Goal: Information Seeking & Learning: Learn about a topic

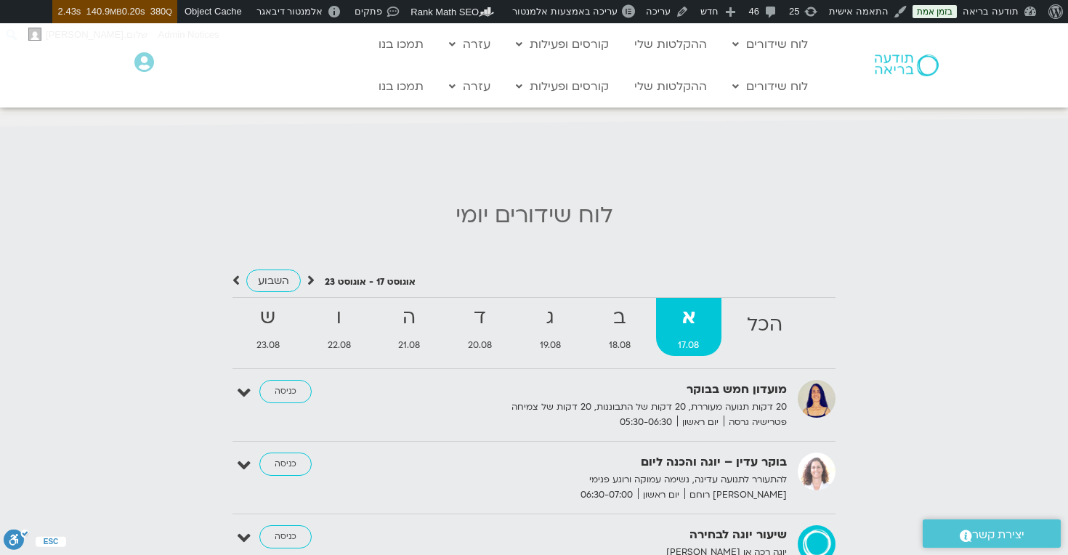
scroll to position [1365, 0]
click at [310, 282] on icon at bounding box center [310, 282] width 7 height 15
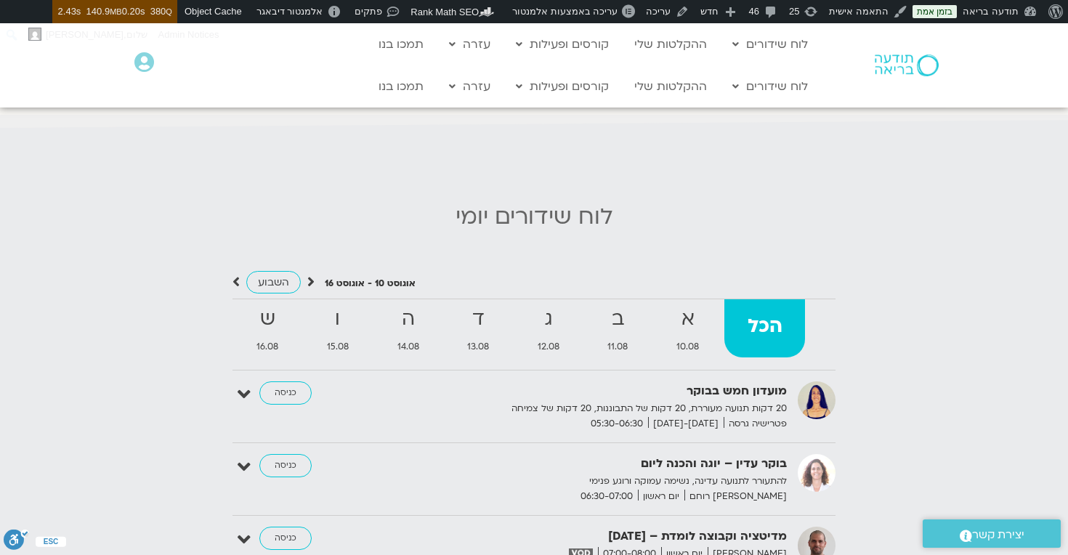
click at [311, 280] on icon at bounding box center [310, 282] width 7 height 15
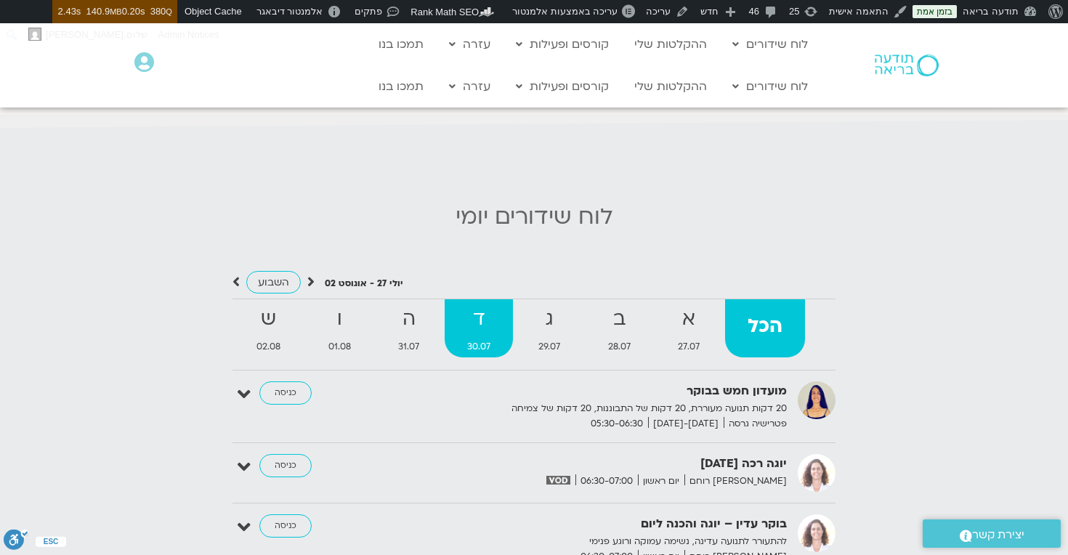
click at [483, 335] on link "ד 30.07" at bounding box center [479, 328] width 68 height 58
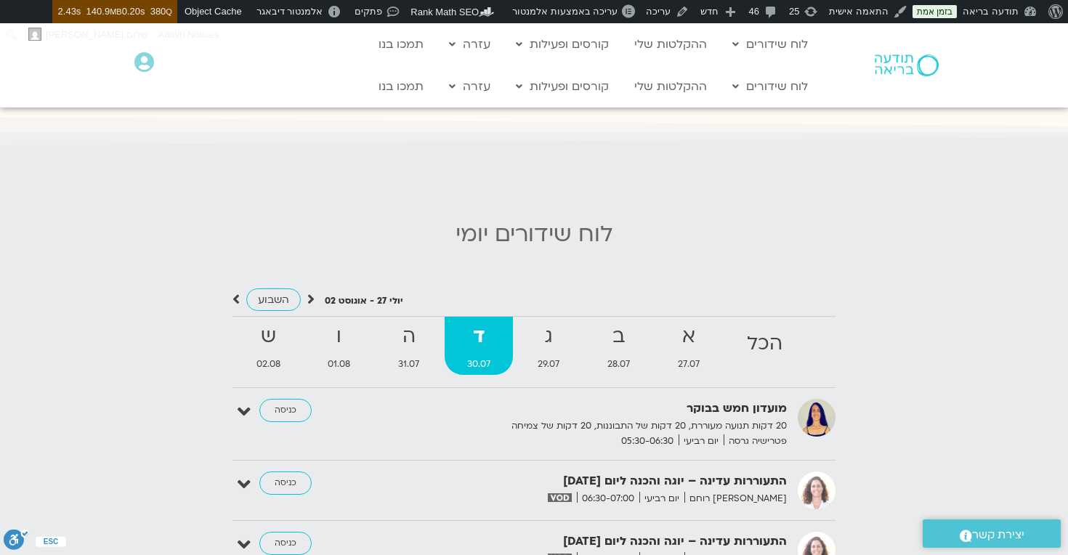
scroll to position [1350, 0]
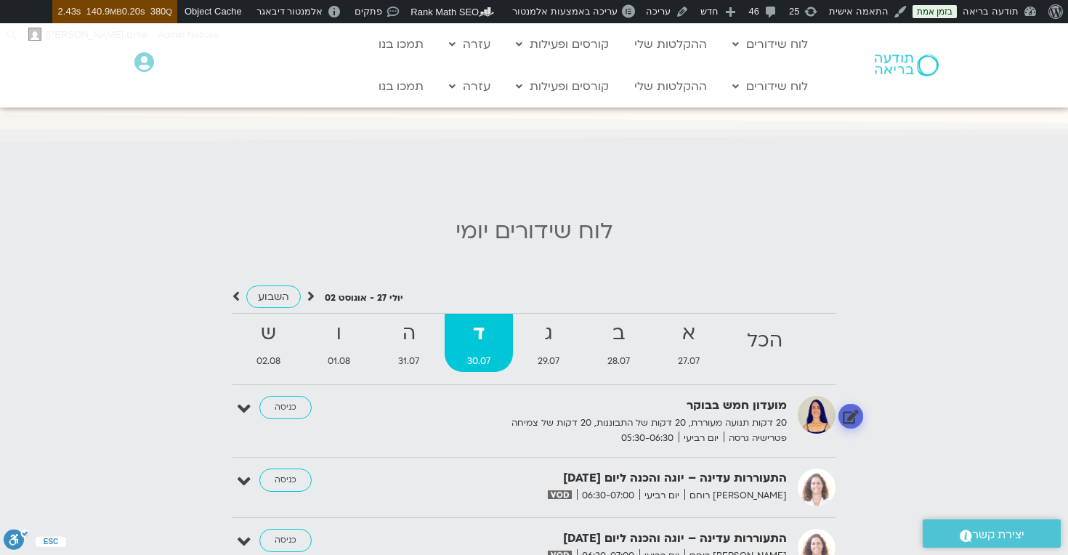
click at [850, 417] on link at bounding box center [851, 416] width 25 height 25
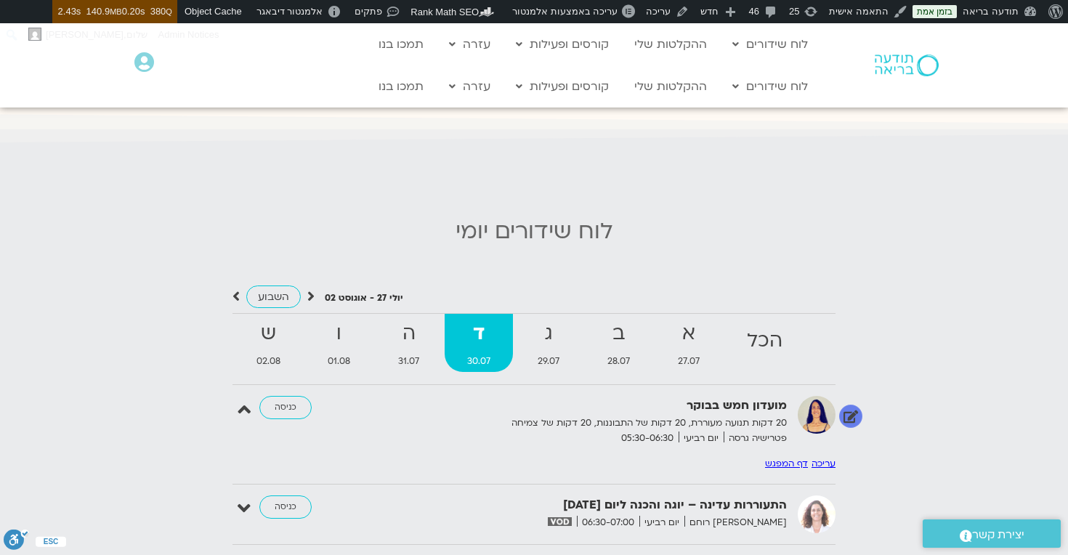
click at [802, 438] on div "מועדון חמש בבוקר 20 דקות תנועה מעוררת, 20 דקות של התבוננות, 20 דקות של צמיחה פט…" at bounding box center [544, 421] width 581 height 50
click at [823, 463] on link "עריכה" at bounding box center [824, 464] width 24 height 12
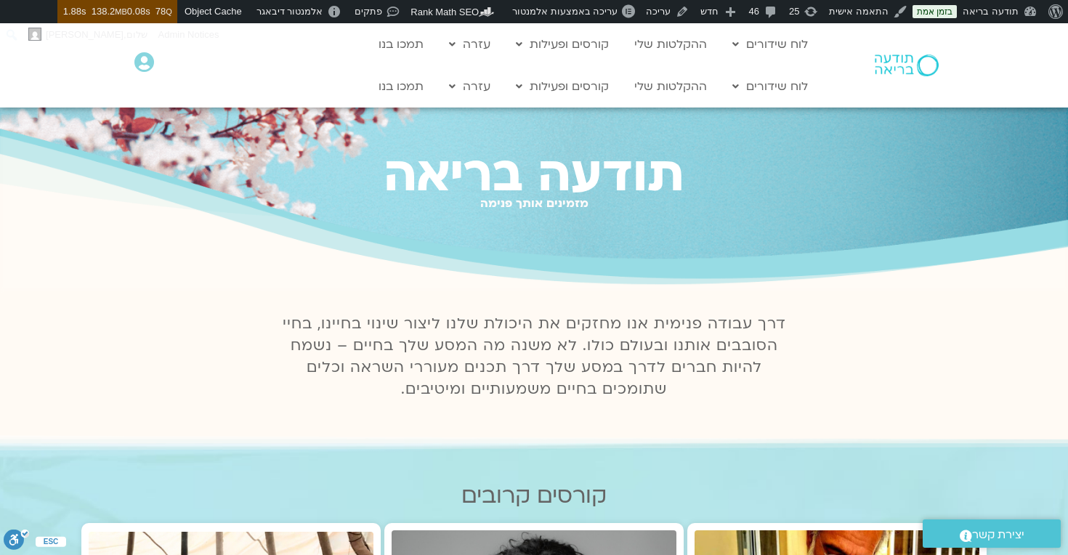
click at [666, 69] on div "Main Menu לוח שידורים לוח שידורים יומי תכניה שבועית ההקלטות שלי קורסים ופעילות …" at bounding box center [546, 65] width 552 height 84
click at [674, 81] on link "ההקלטות שלי" at bounding box center [670, 87] width 87 height 28
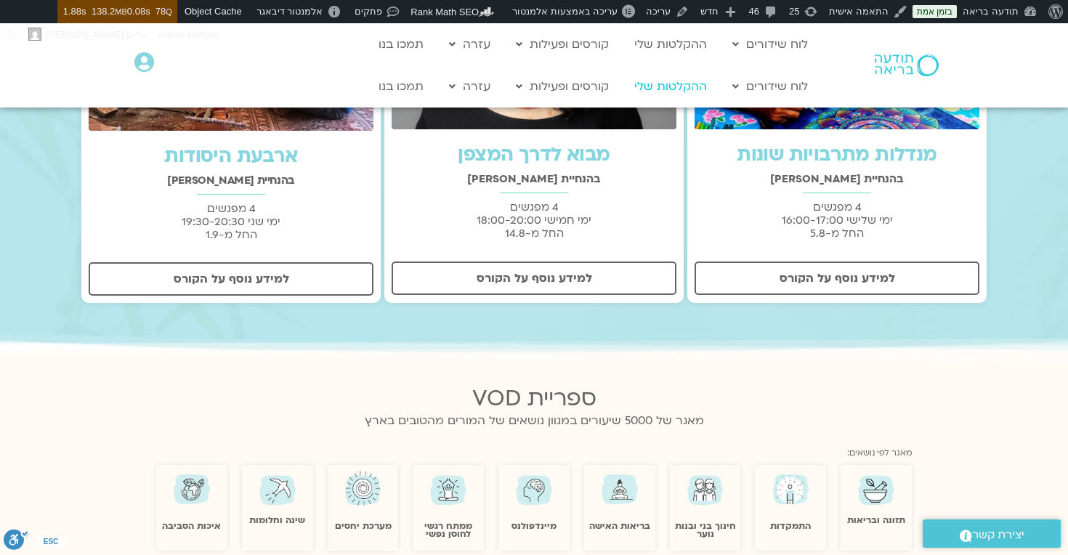
scroll to position [775, 0]
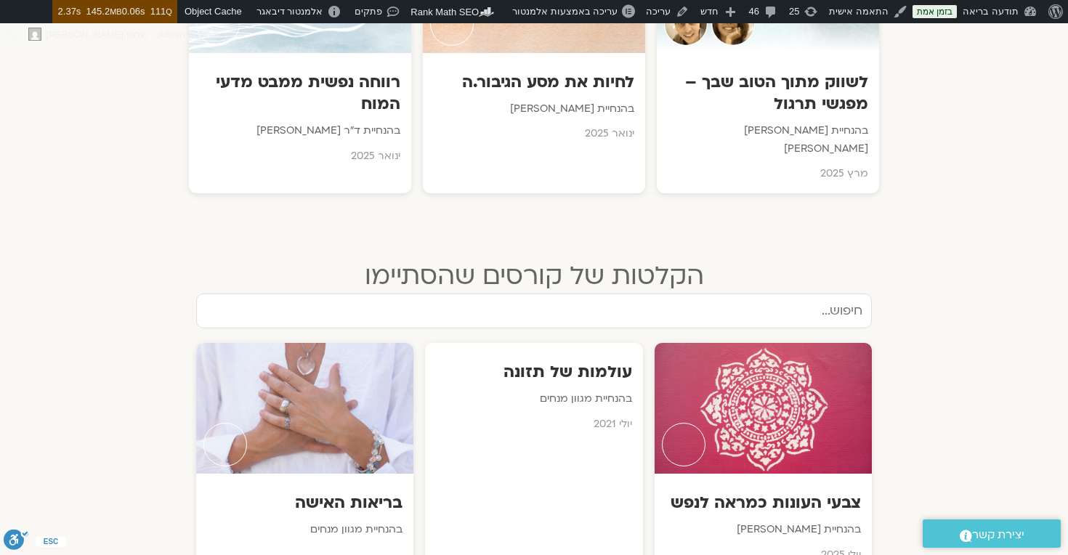
scroll to position [1766, 0]
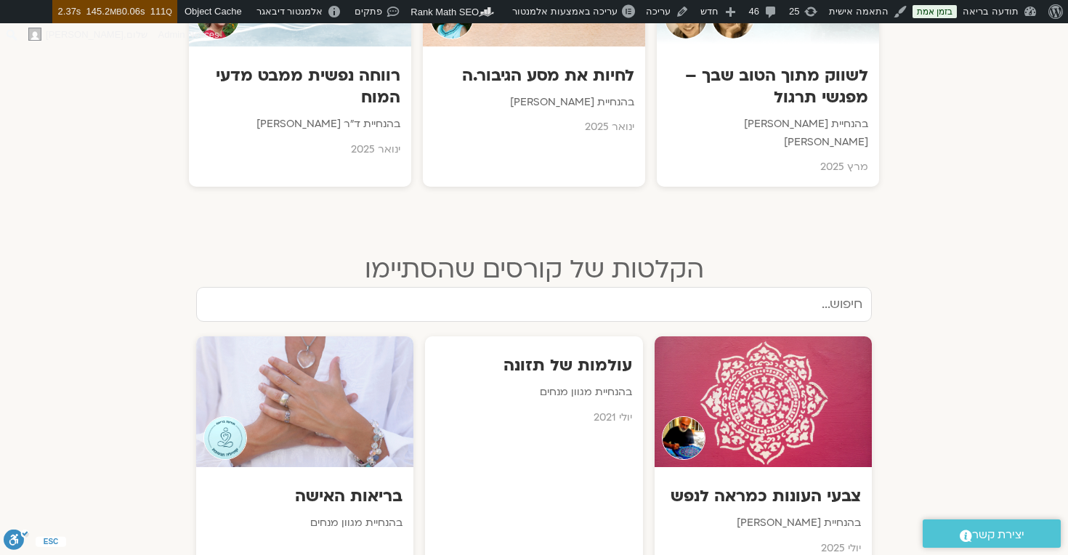
click at [841, 287] on input "text" at bounding box center [534, 304] width 676 height 35
type input "זמן שינוי"
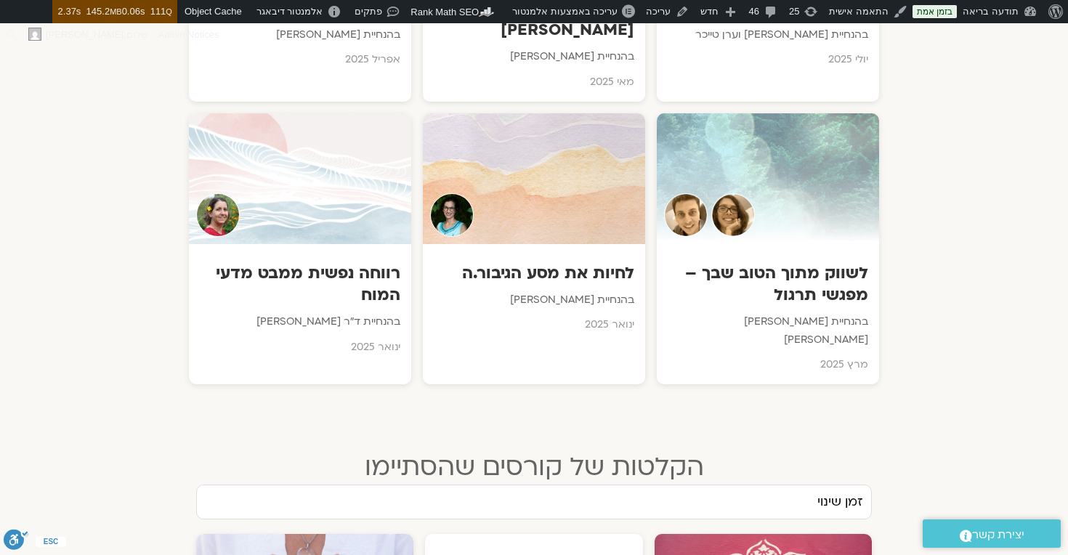
scroll to position [1698, 0]
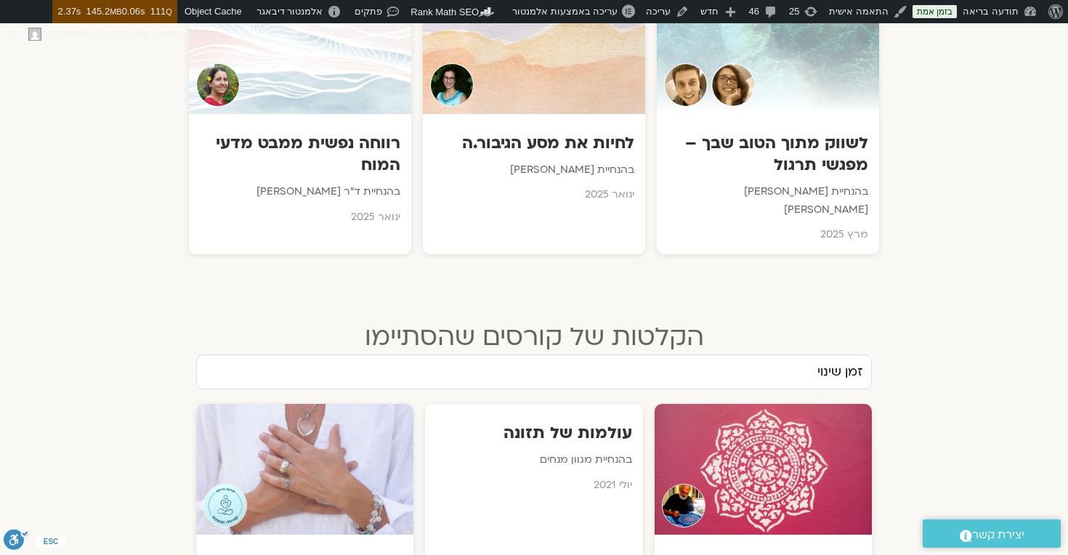
click at [799, 355] on input "זמן שינוי" at bounding box center [534, 372] width 676 height 35
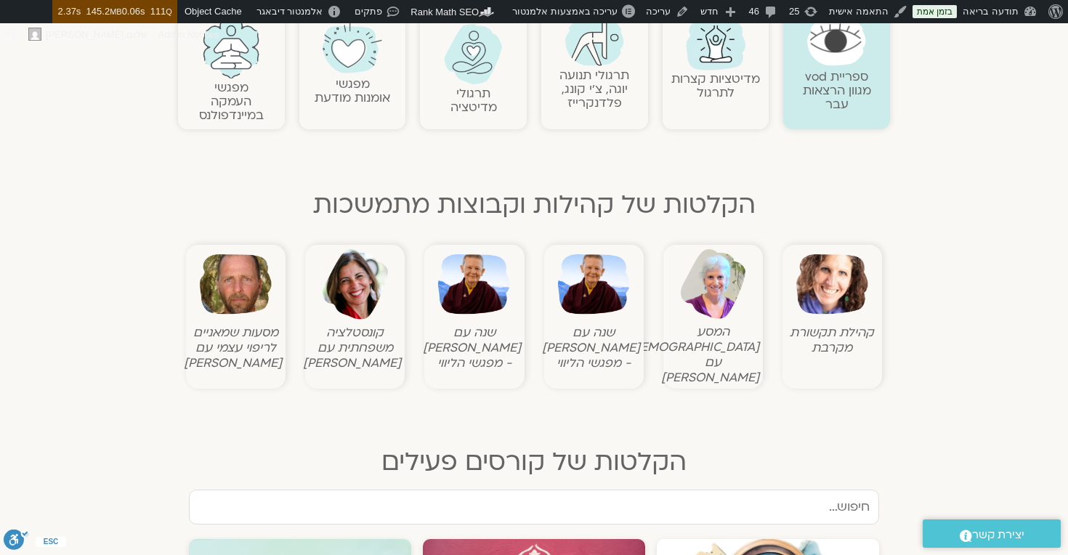
scroll to position [0, 0]
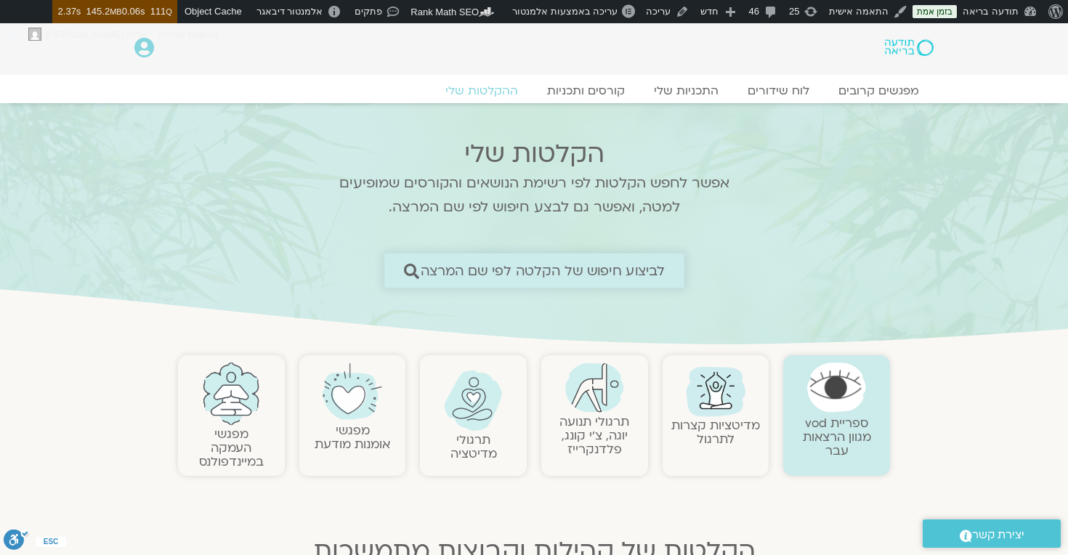
click at [623, 269] on span "לביצוע חיפוש של הקלטה לפי שם המרצה" at bounding box center [542, 270] width 245 height 15
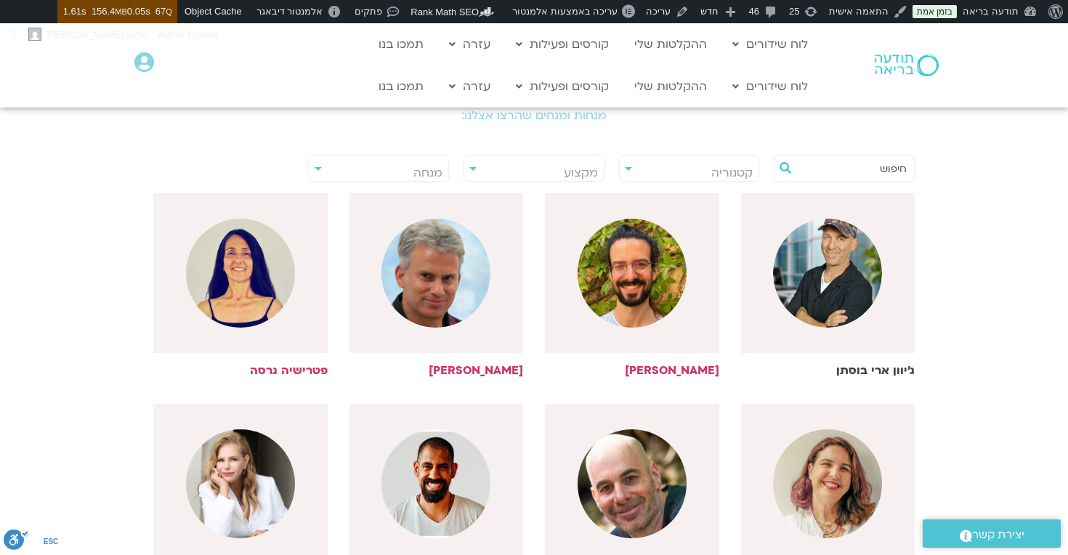
scroll to position [297, 0]
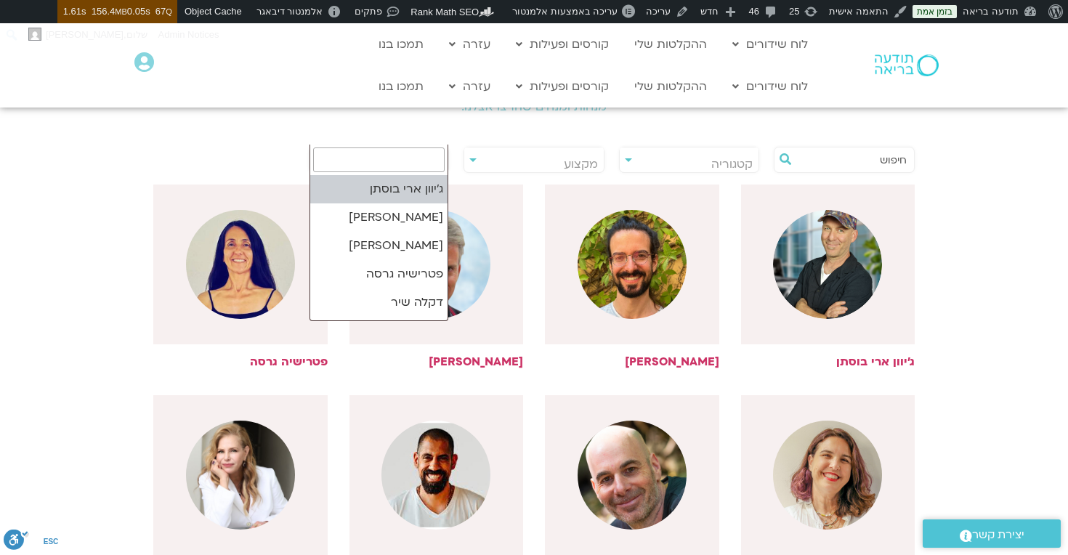
click at [323, 161] on body "אודות וורדפרס אודות וורדפרס Get Involved WordPress.org תיעוד Learn WordPress תמ…" at bounding box center [534, 507] width 1068 height 1562
type input "ניב"
select select "*****"
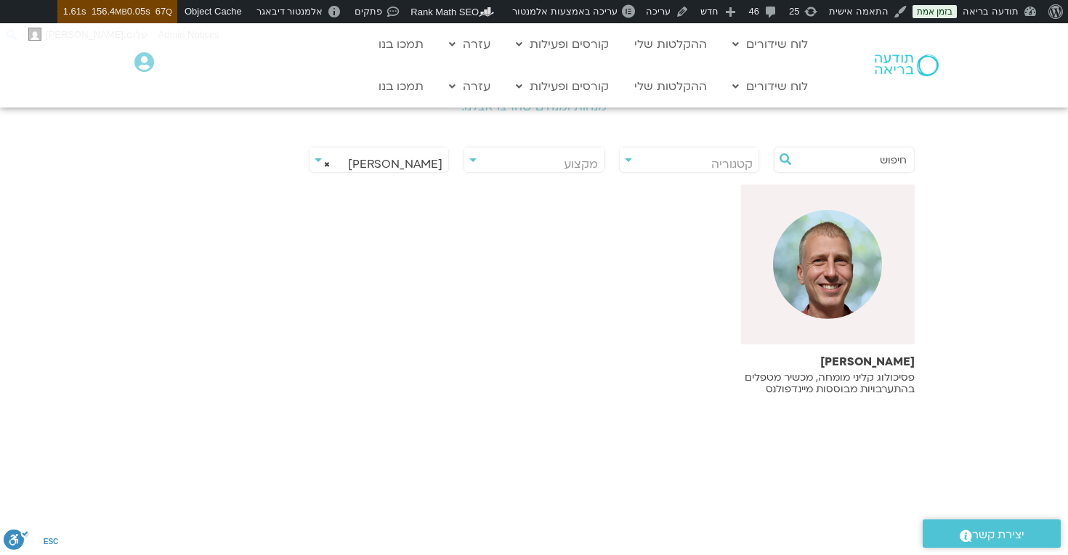
click at [834, 297] on img at bounding box center [827, 264] width 109 height 109
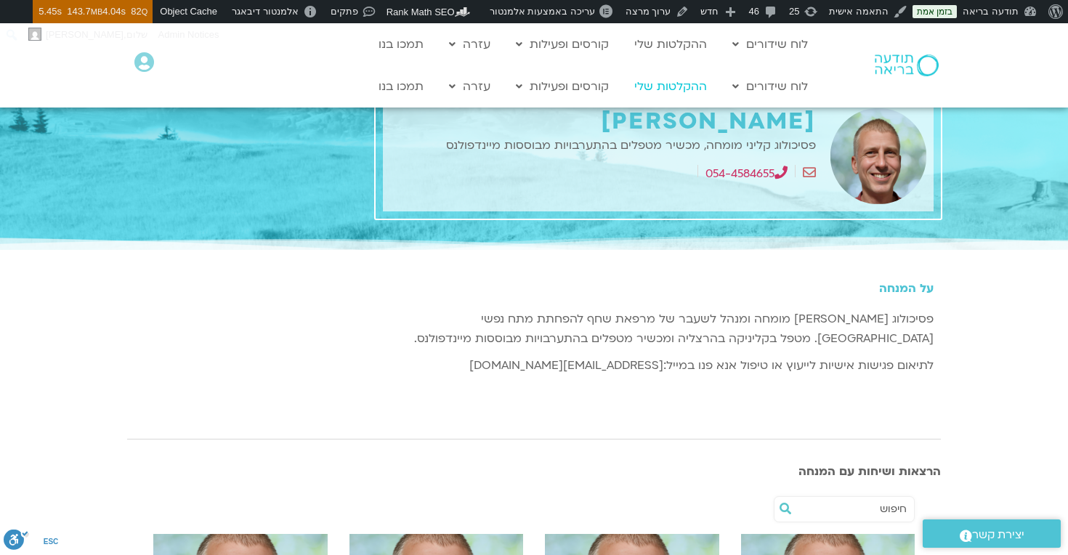
click at [680, 85] on link "ההקלטות שלי" at bounding box center [670, 87] width 87 height 28
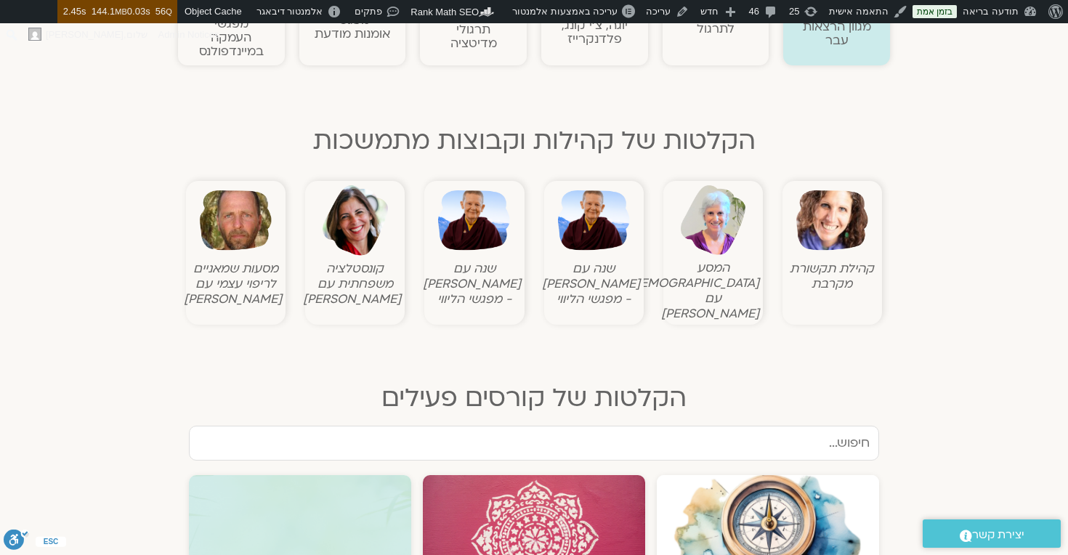
scroll to position [515, 0]
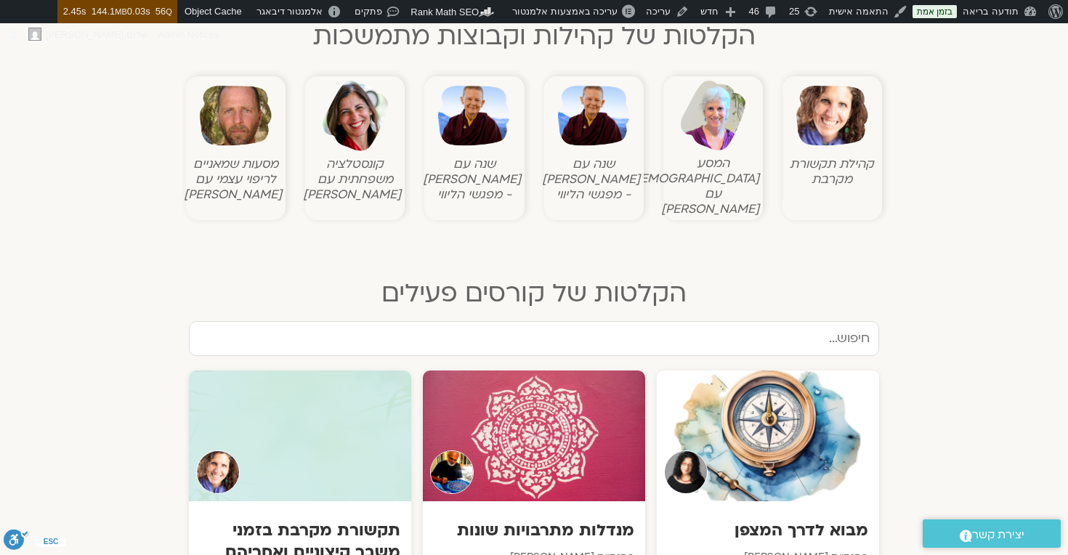
click at [841, 324] on input "text" at bounding box center [534, 338] width 690 height 35
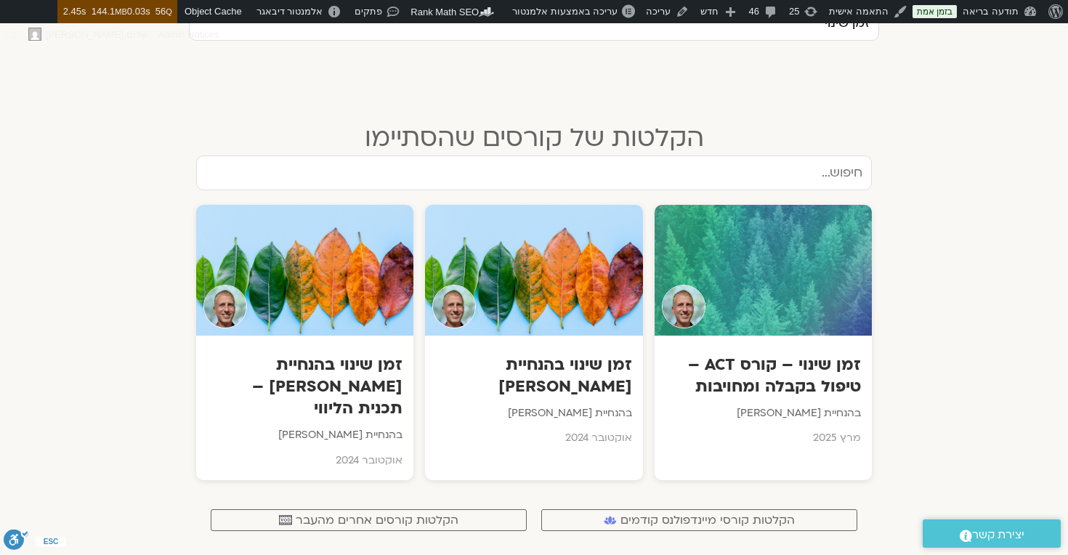
scroll to position [832, 0]
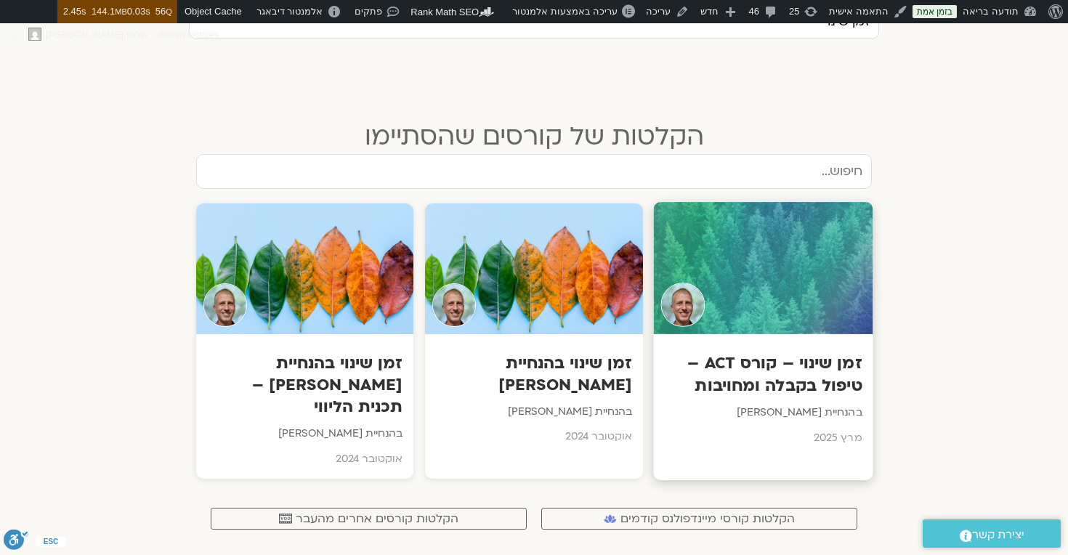
type input "זמן שינוי"
click at [814, 358] on h3 "זמן שינוי – קורס ACT – טיפול בקבלה ומחויבות" at bounding box center [763, 374] width 198 height 44
